Goal: Check status

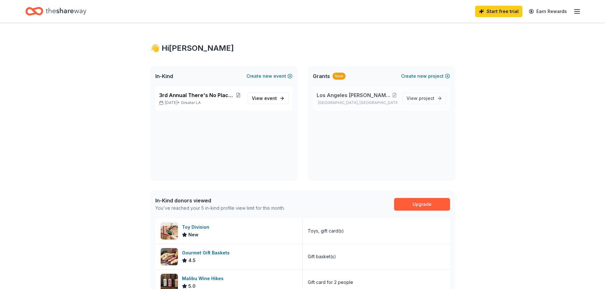
click at [346, 97] on span "Los Angeles [PERSON_NAME] House Adopt-A-Room Program Support" at bounding box center [354, 95] width 75 height 8
click at [418, 99] on span "View project" at bounding box center [420, 99] width 28 height 8
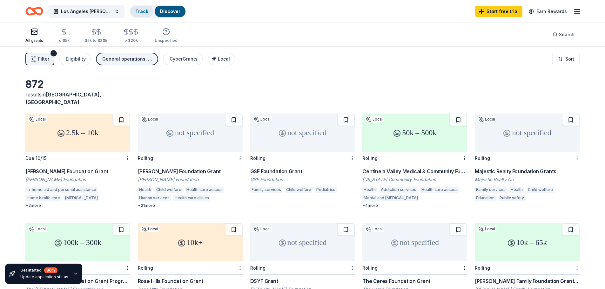
click at [139, 13] on link "Track" at bounding box center [141, 11] width 13 height 5
click at [142, 13] on link "Track" at bounding box center [141, 11] width 13 height 5
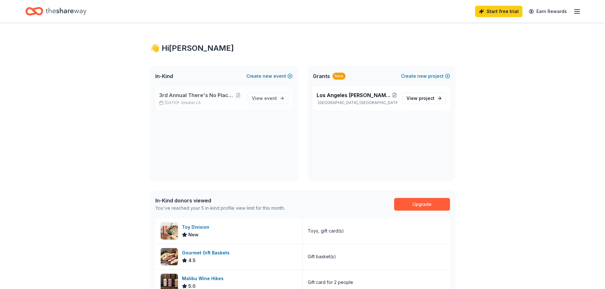
click at [185, 100] on div "3rd Annual There's No Place Like Home Gala [DATE] • Greater LA" at bounding box center [200, 98] width 83 height 14
